Goal: Ask a question

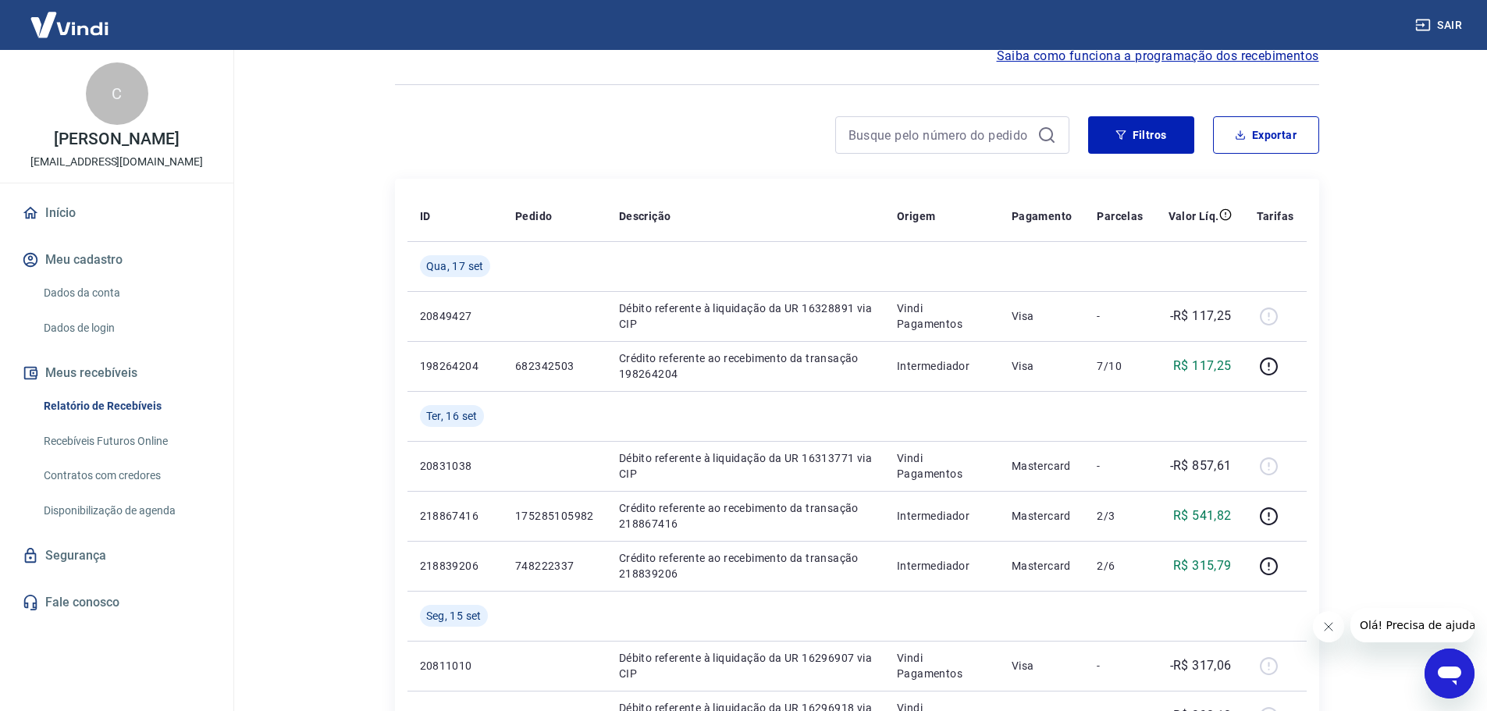
click at [1445, 679] on icon "Abrir janela de mensagens" at bounding box center [1449, 673] width 28 height 28
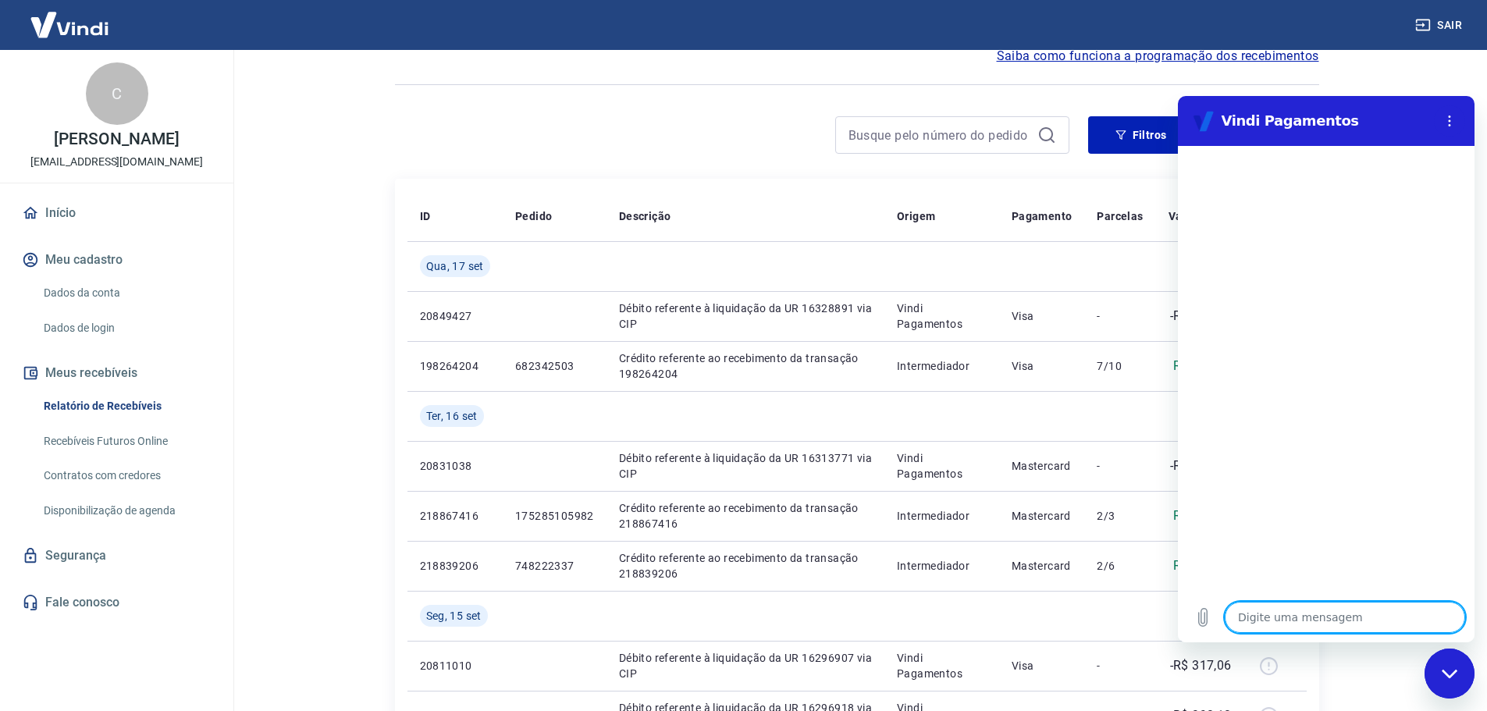
type textarea "b"
type textarea "x"
type textarea "bo"
type textarea "x"
type textarea "boa"
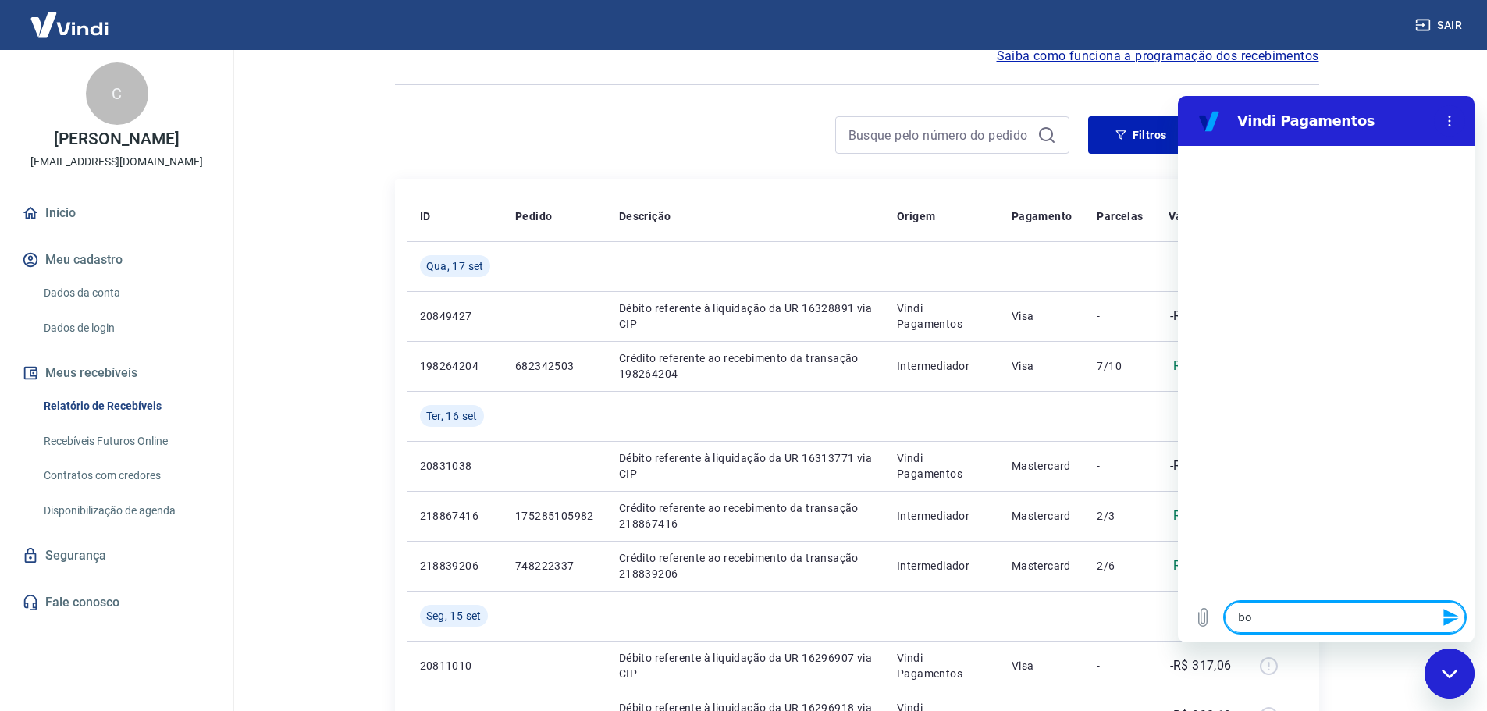
type textarea "x"
type textarea "boa"
type textarea "x"
type textarea "boa t"
type textarea "x"
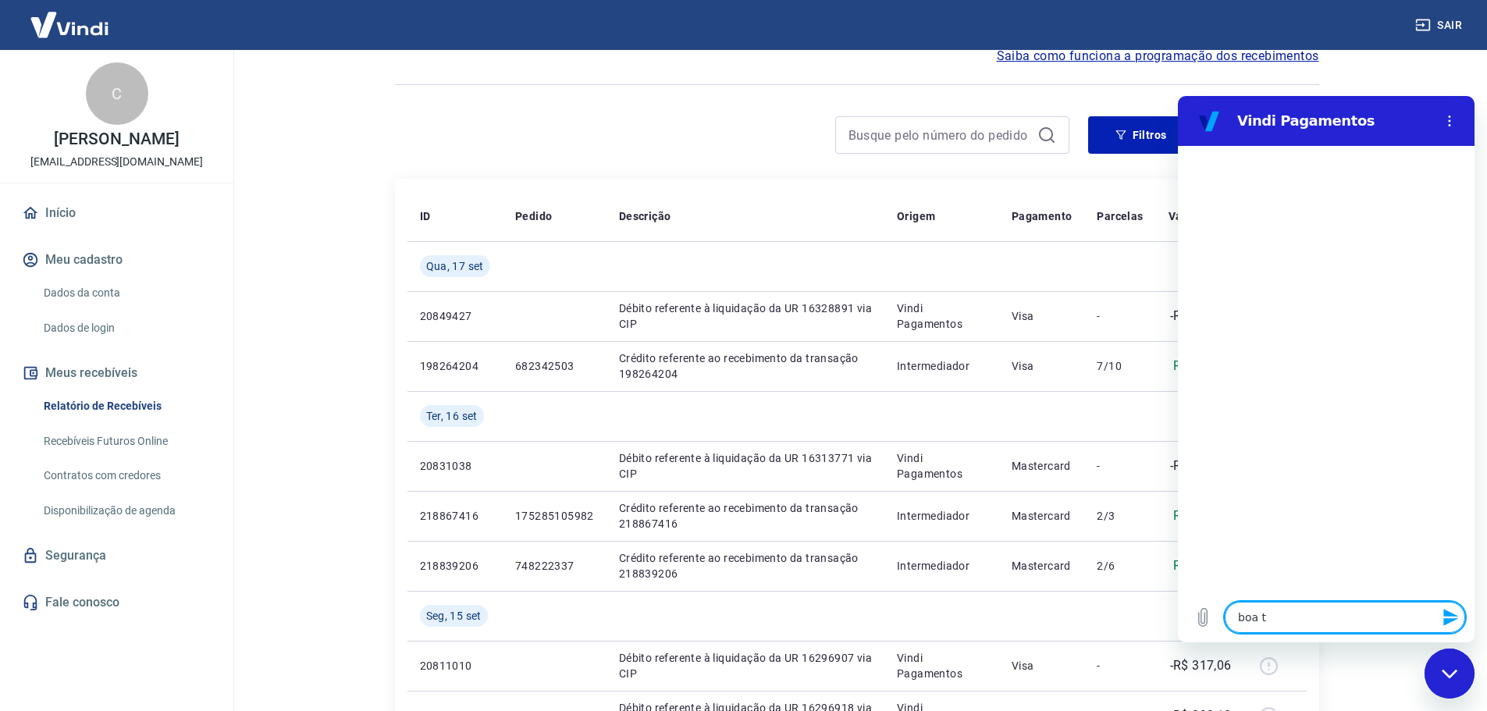
type textarea "boa ta"
type textarea "x"
type textarea "boa tar"
type textarea "x"
type textarea "boa tard"
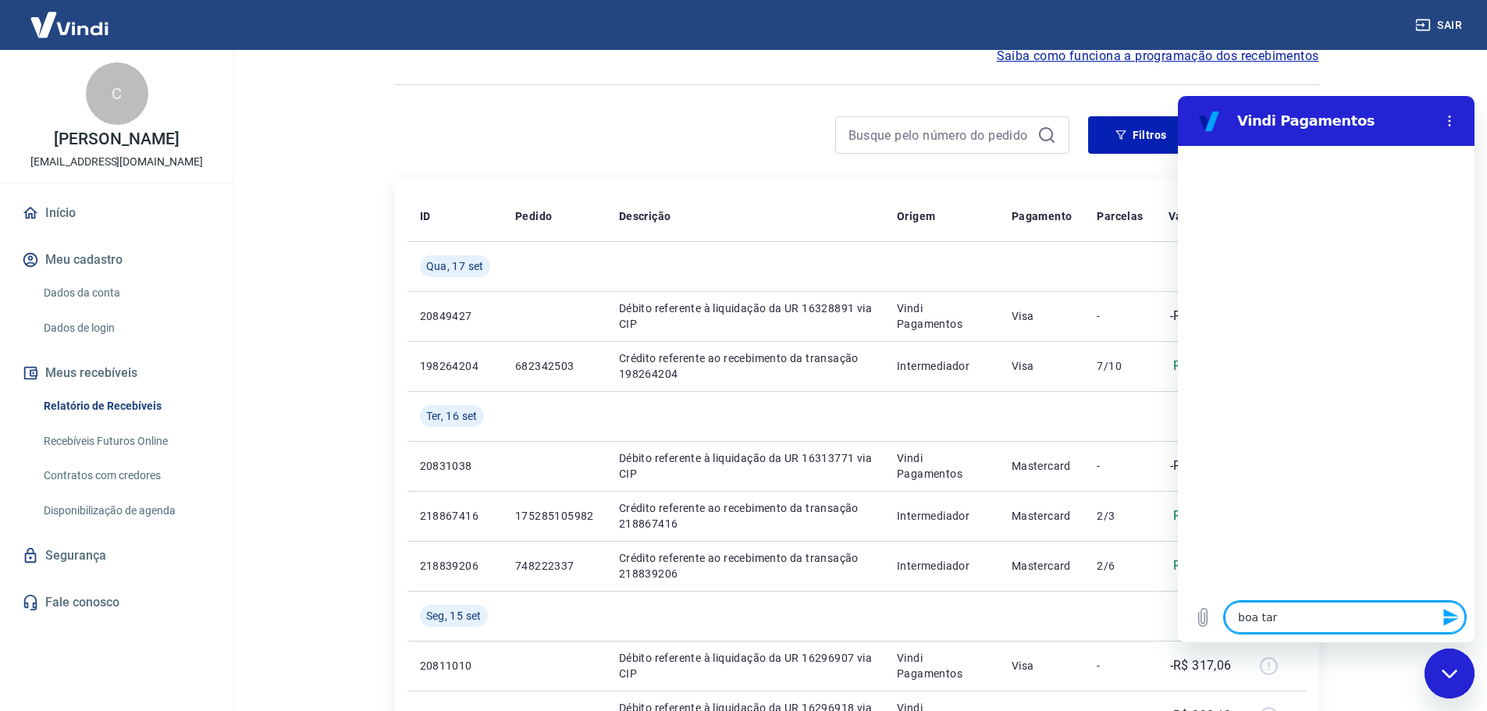
type textarea "x"
type textarea "boa tarde"
type textarea "x"
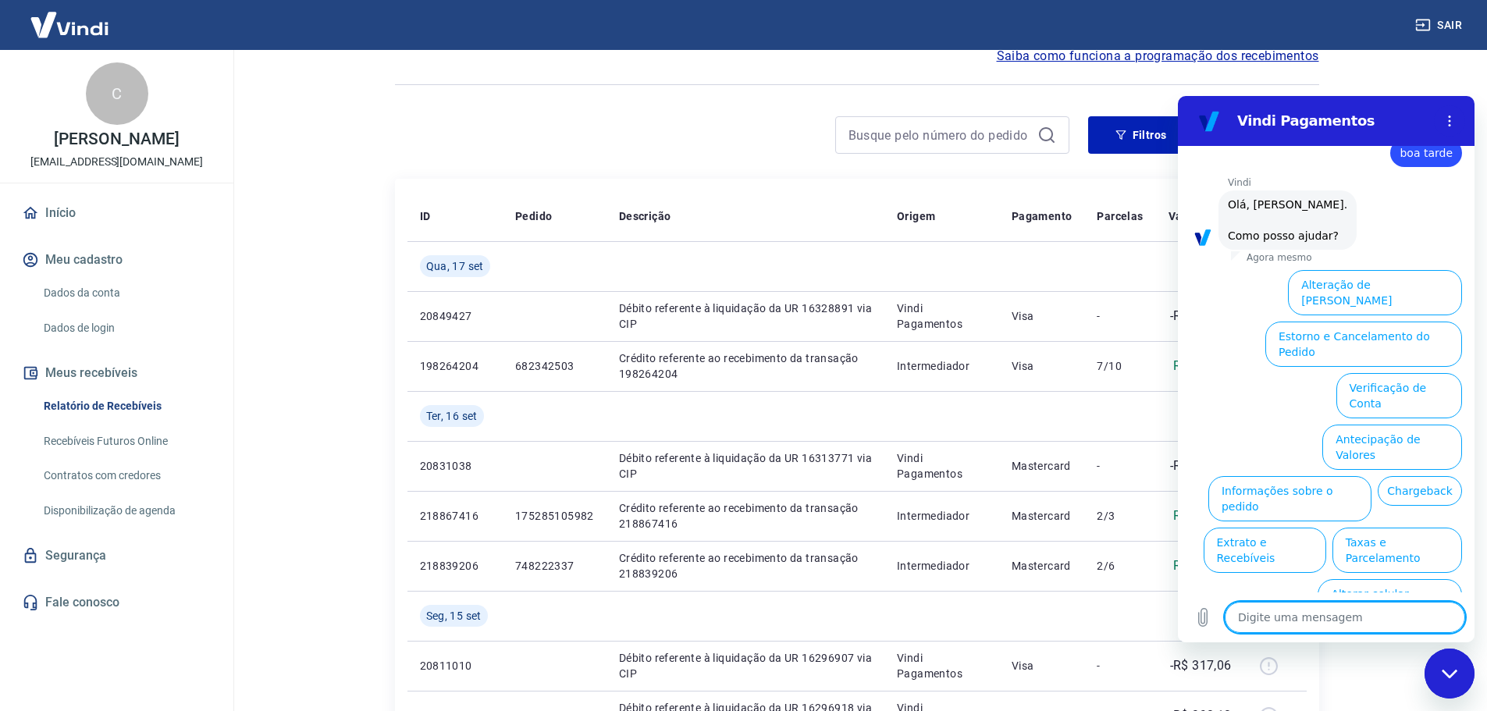
scroll to position [37, 0]
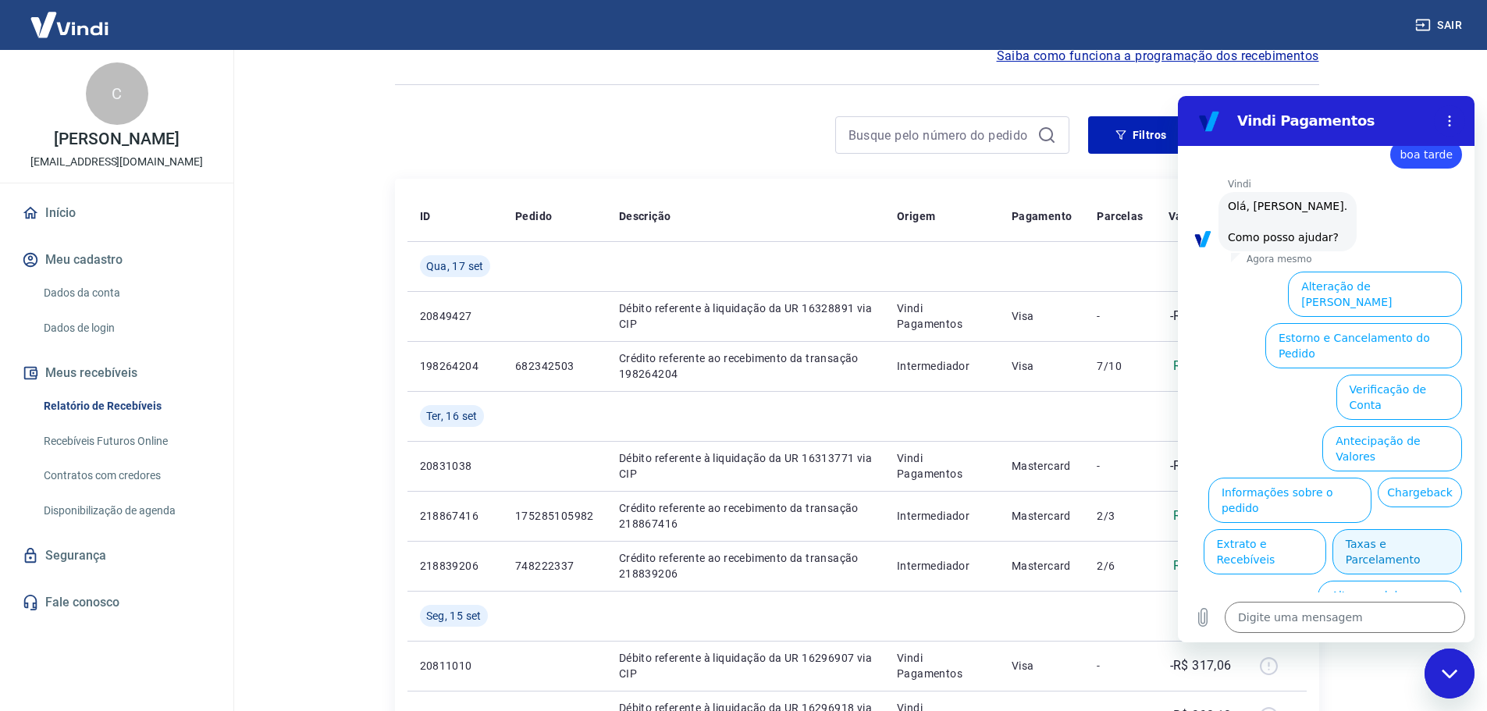
click at [1384, 529] on button "Taxas e Parcelamento" at bounding box center [1397, 551] width 130 height 45
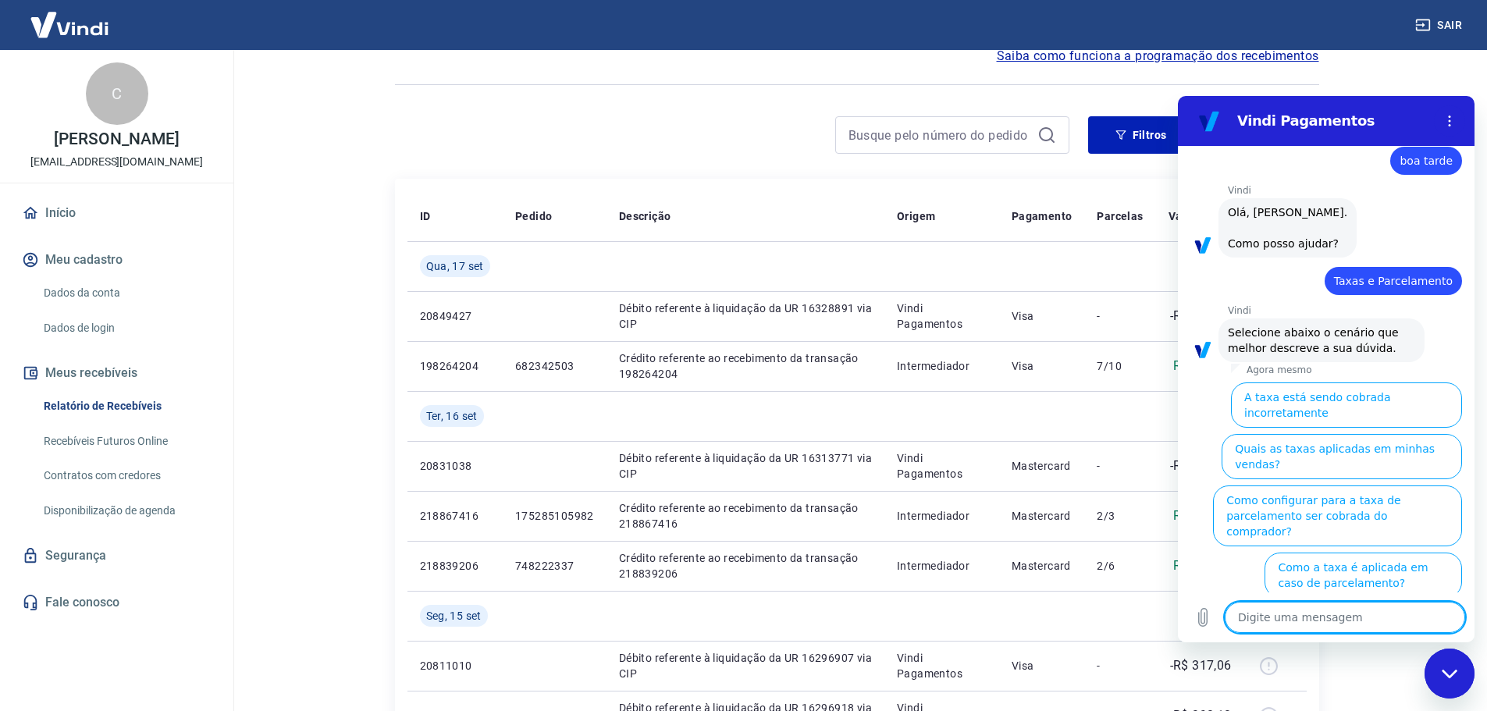
scroll to position [29, 0]
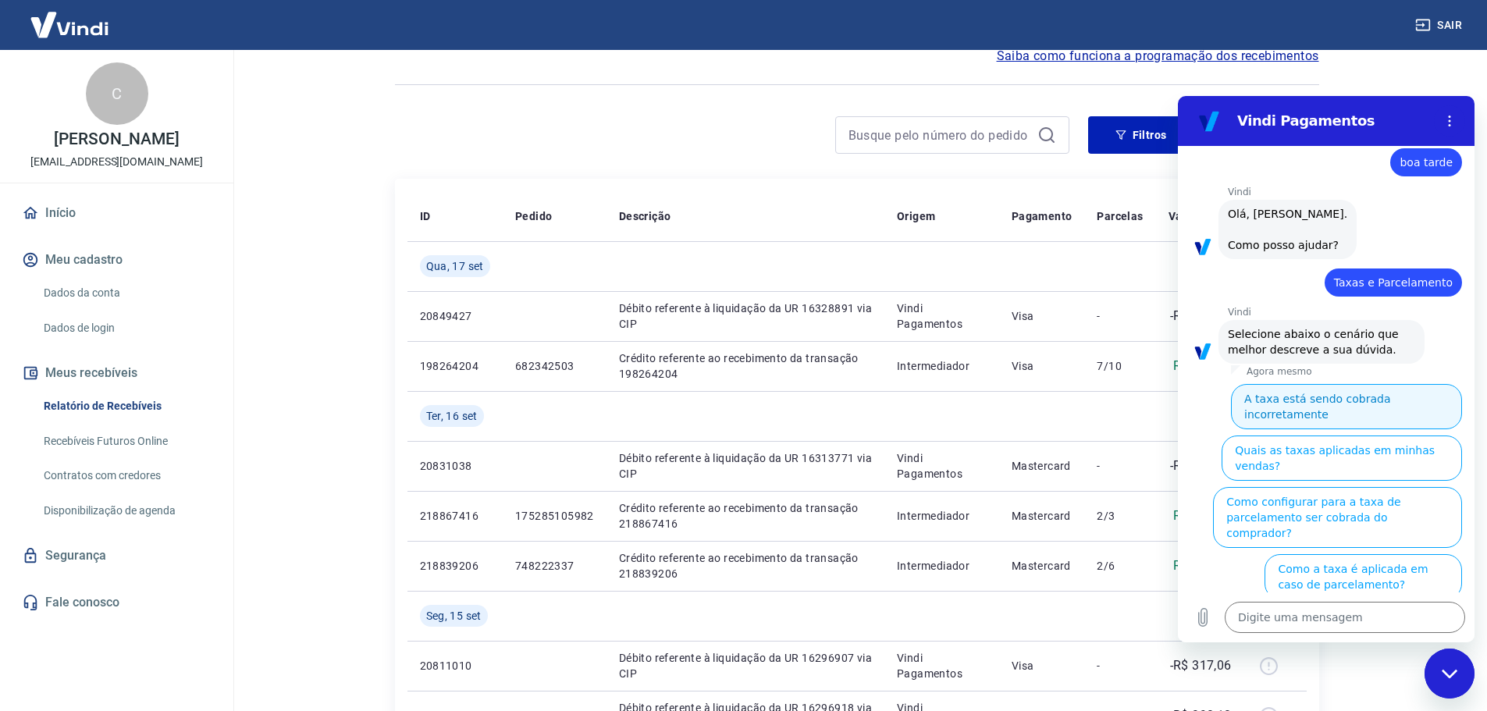
click at [1349, 399] on button "A taxa está sendo cobrada incorretamente" at bounding box center [1346, 406] width 231 height 45
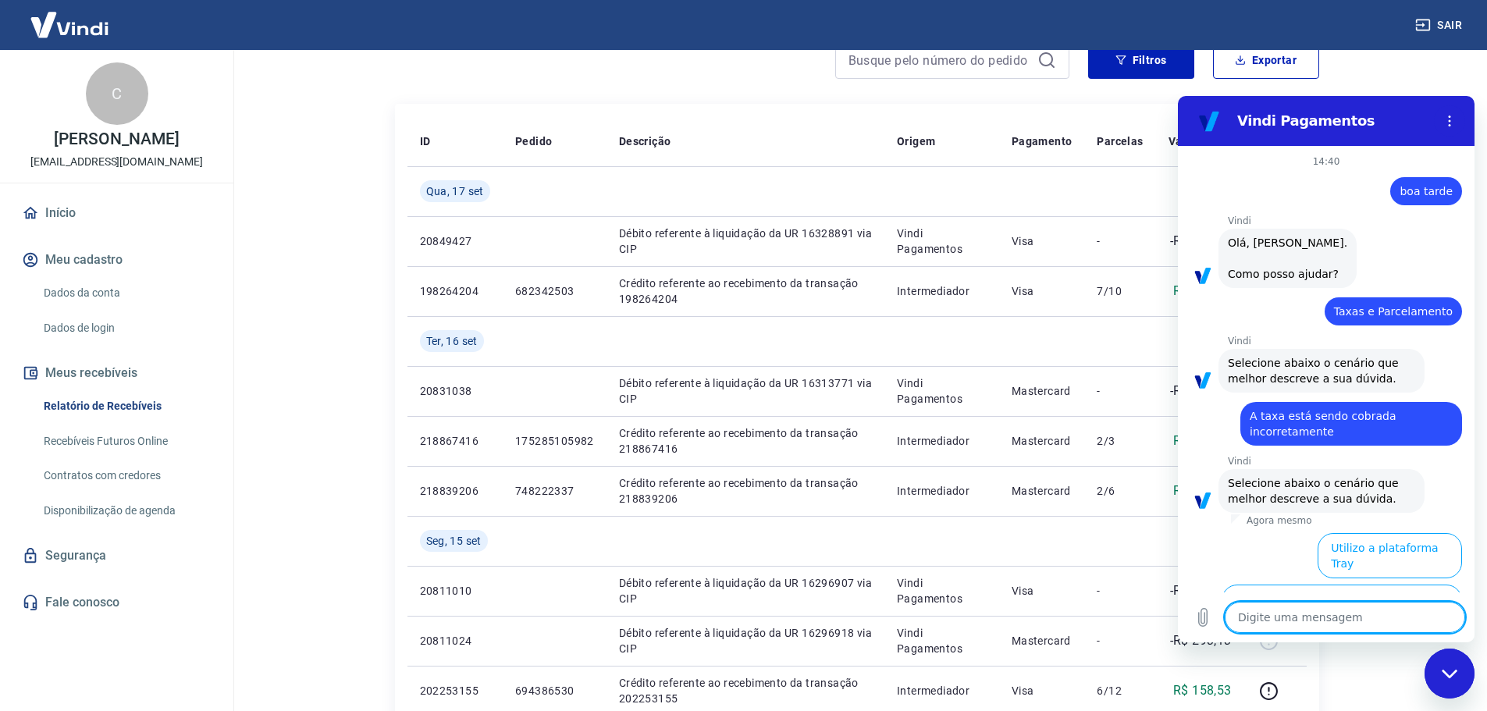
scroll to position [10, 0]
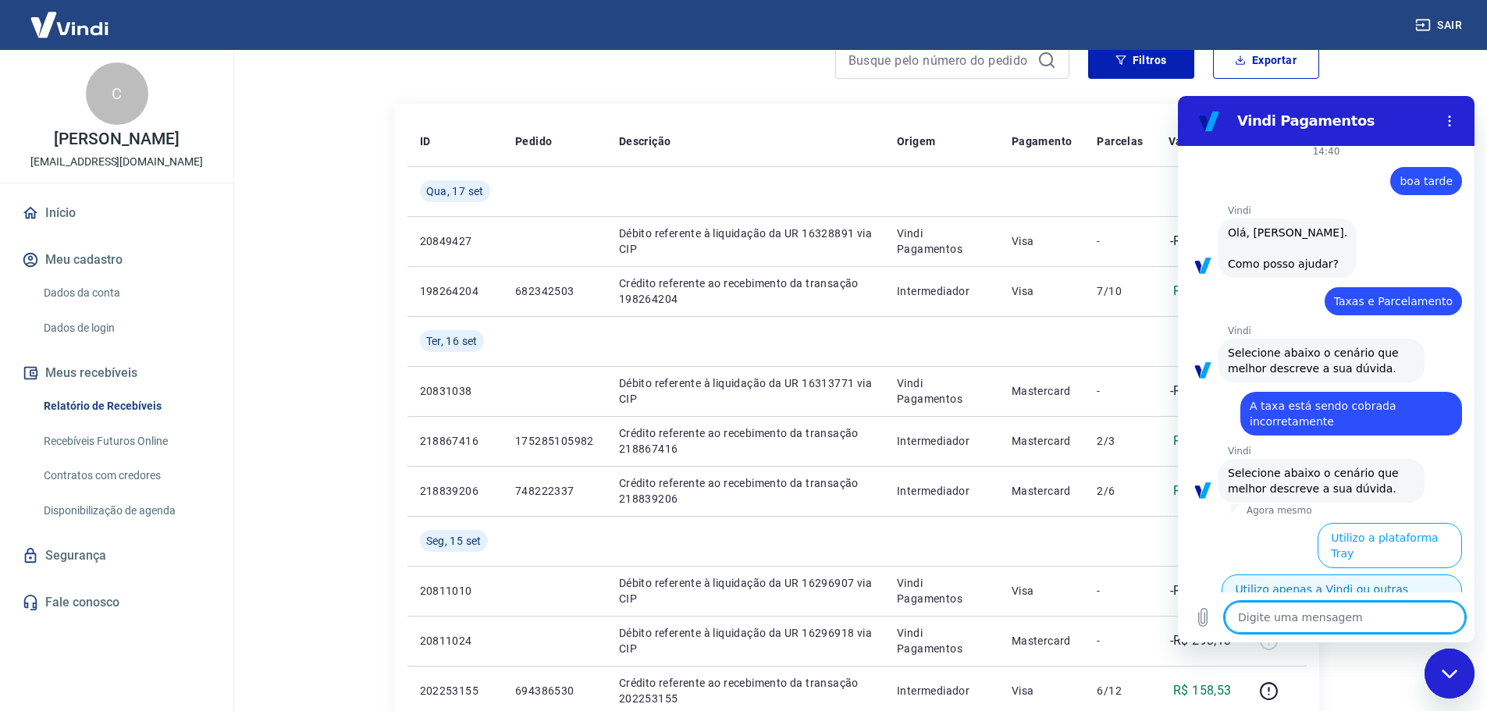
click at [1282, 574] on button "Utilizo apenas a Vindi ou outras plataformas" at bounding box center [1341, 596] width 240 height 45
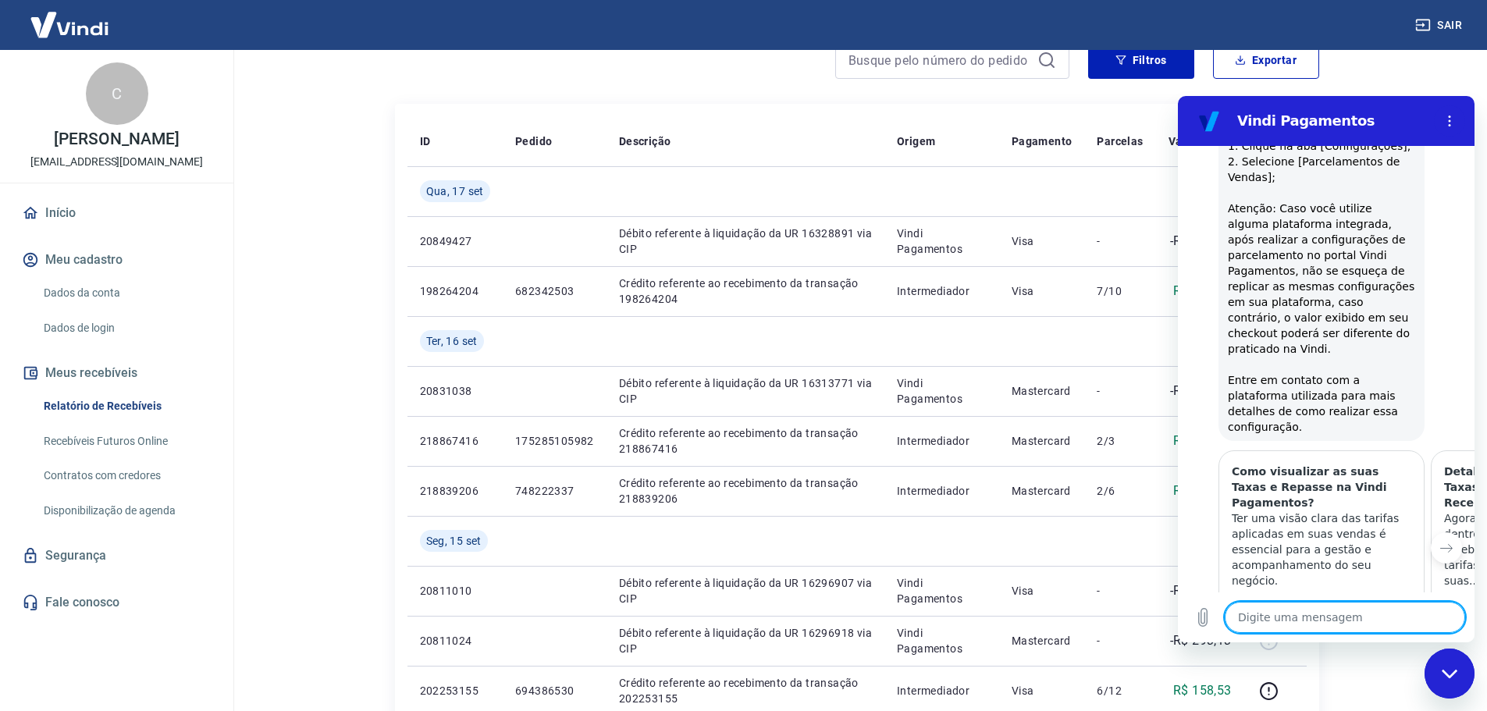
scroll to position [1021, 0]
click at [760, 70] on div at bounding box center [732, 59] width 674 height 37
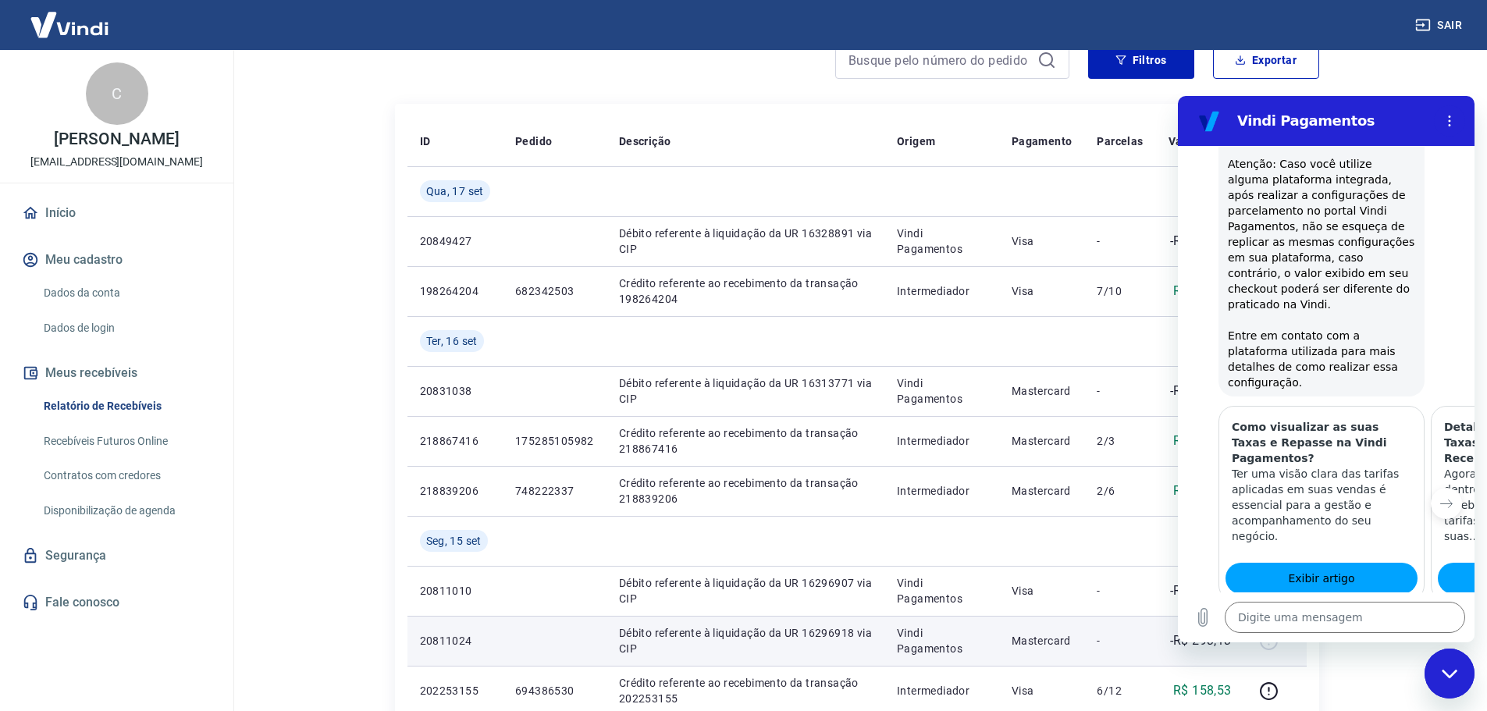
scroll to position [1103, 0]
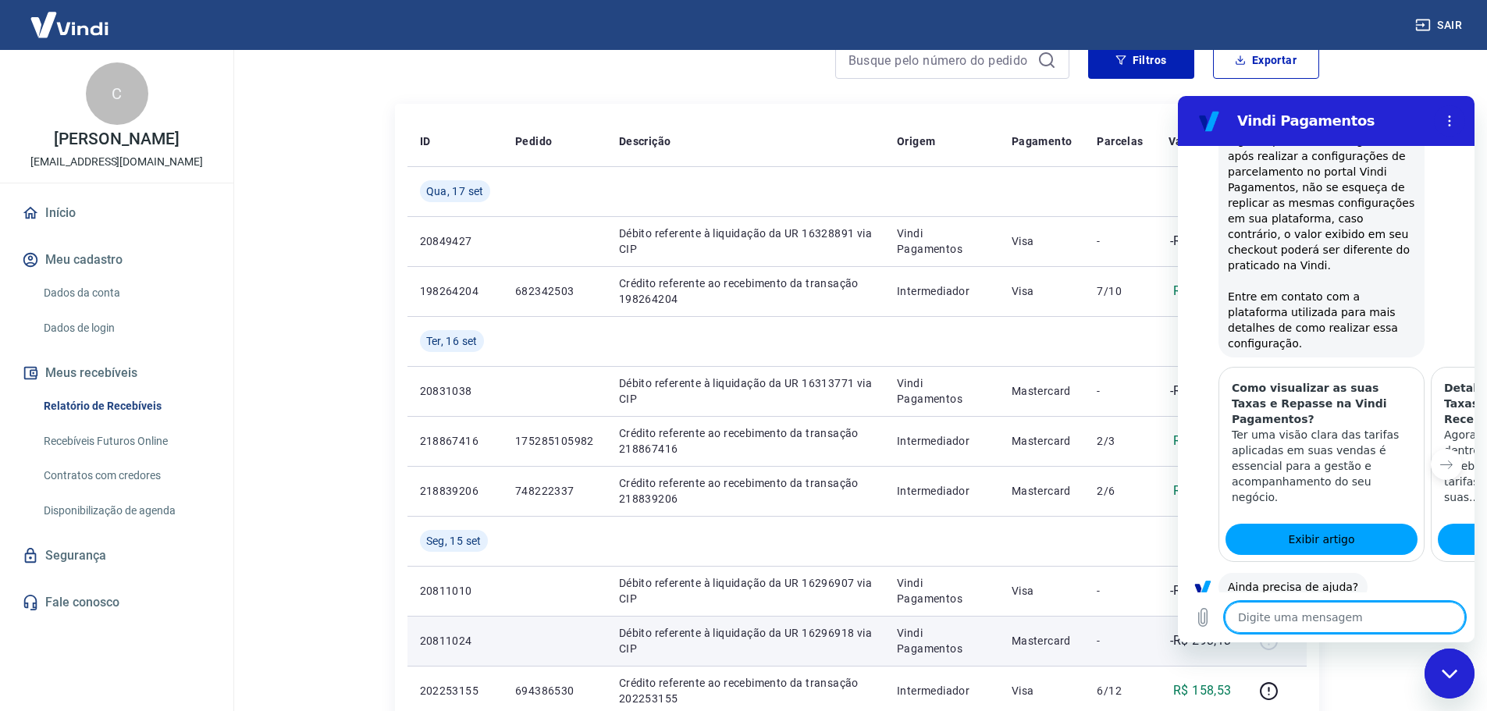
type textarea "x"
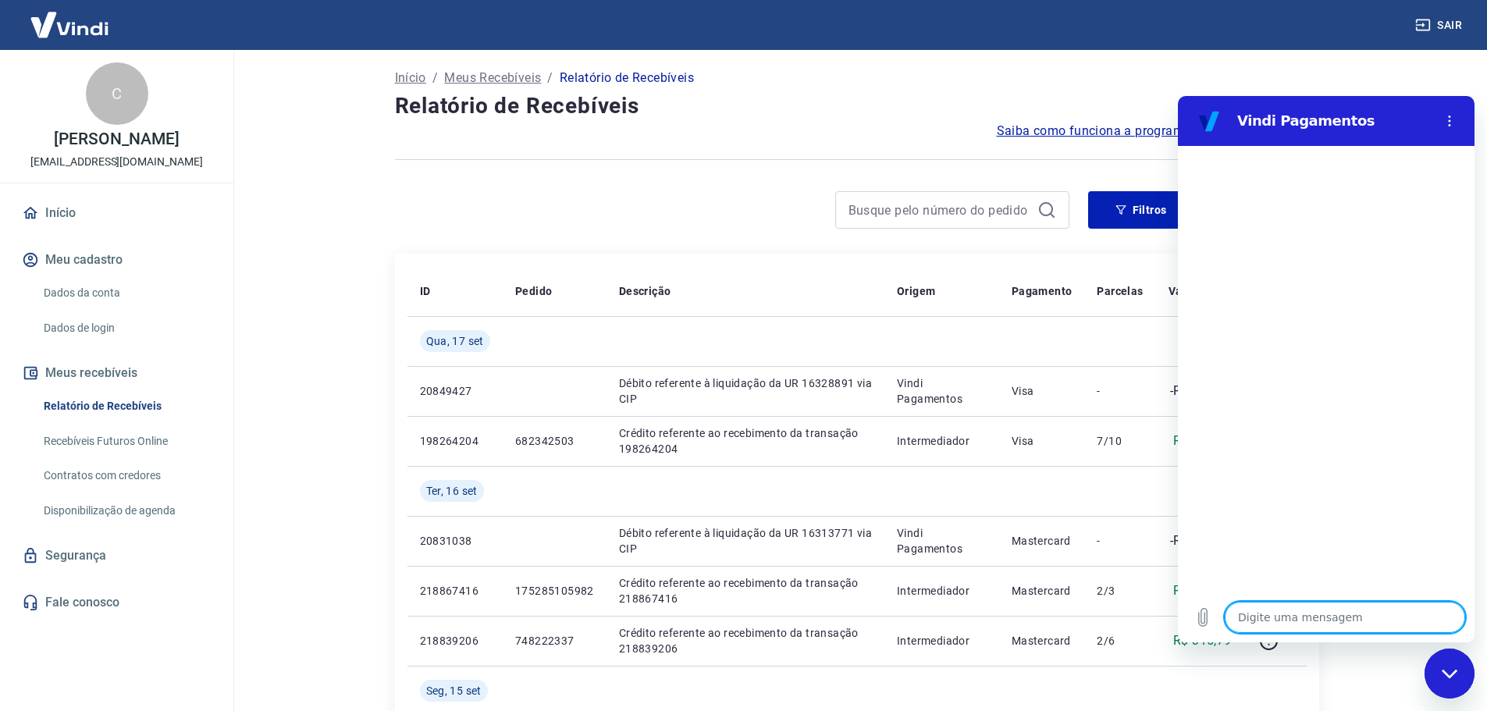
scroll to position [78, 0]
